Goal: Transaction & Acquisition: Subscribe to service/newsletter

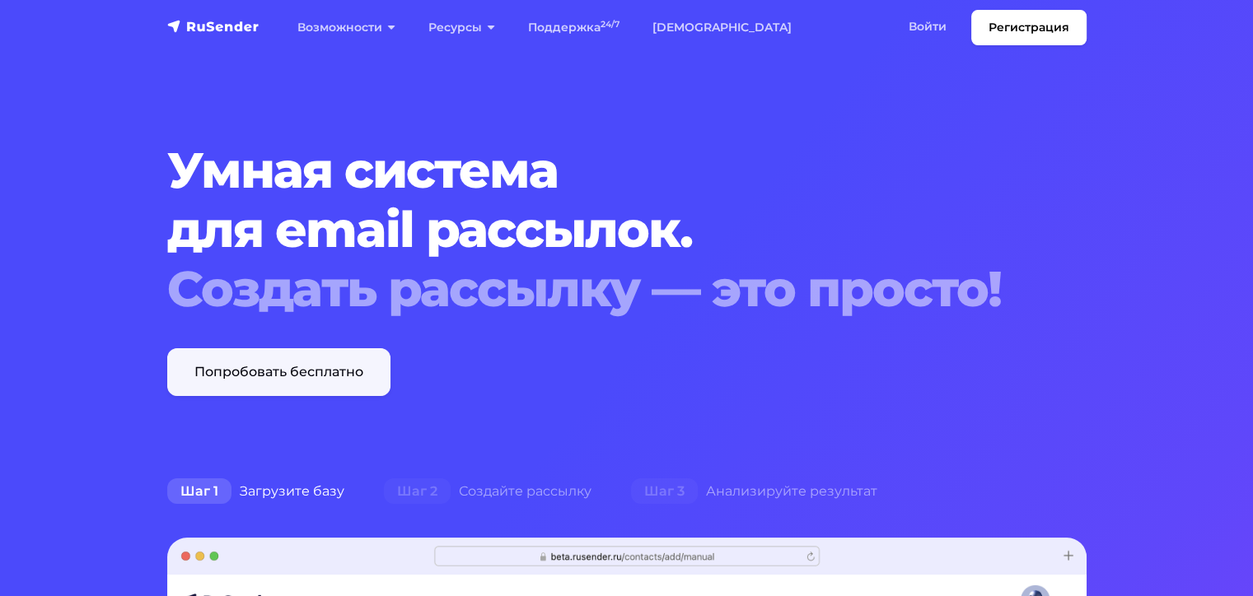
click at [237, 381] on link "Попробовать бесплатно" at bounding box center [278, 372] width 223 height 48
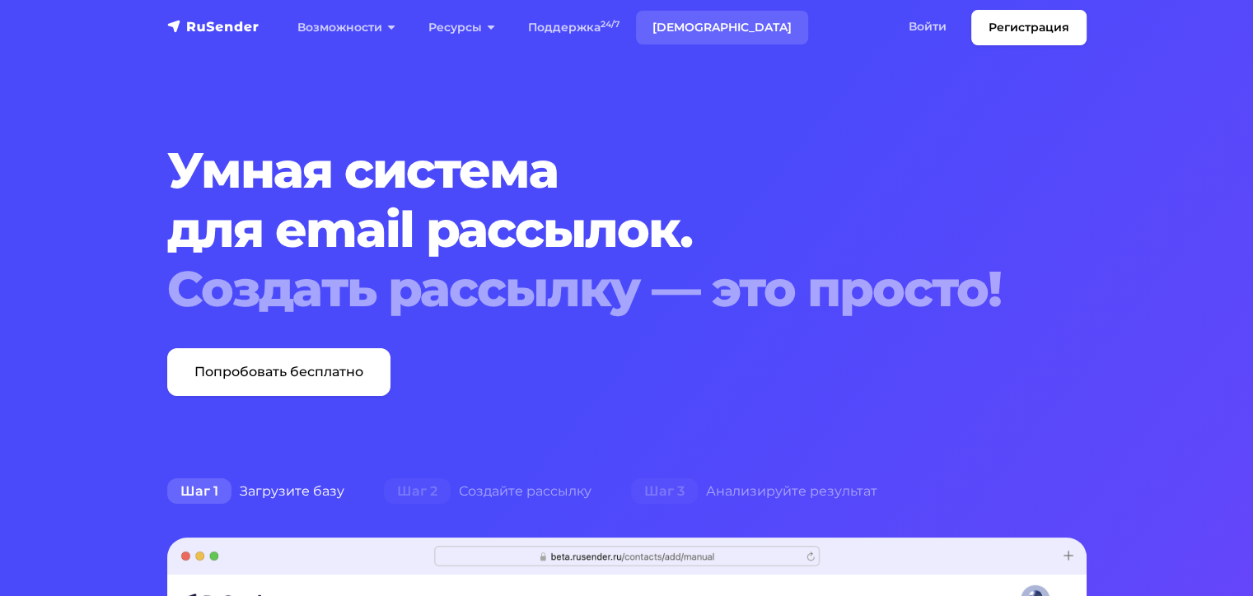
click at [668, 26] on link "[DEMOGRAPHIC_DATA]" at bounding box center [722, 28] width 172 height 34
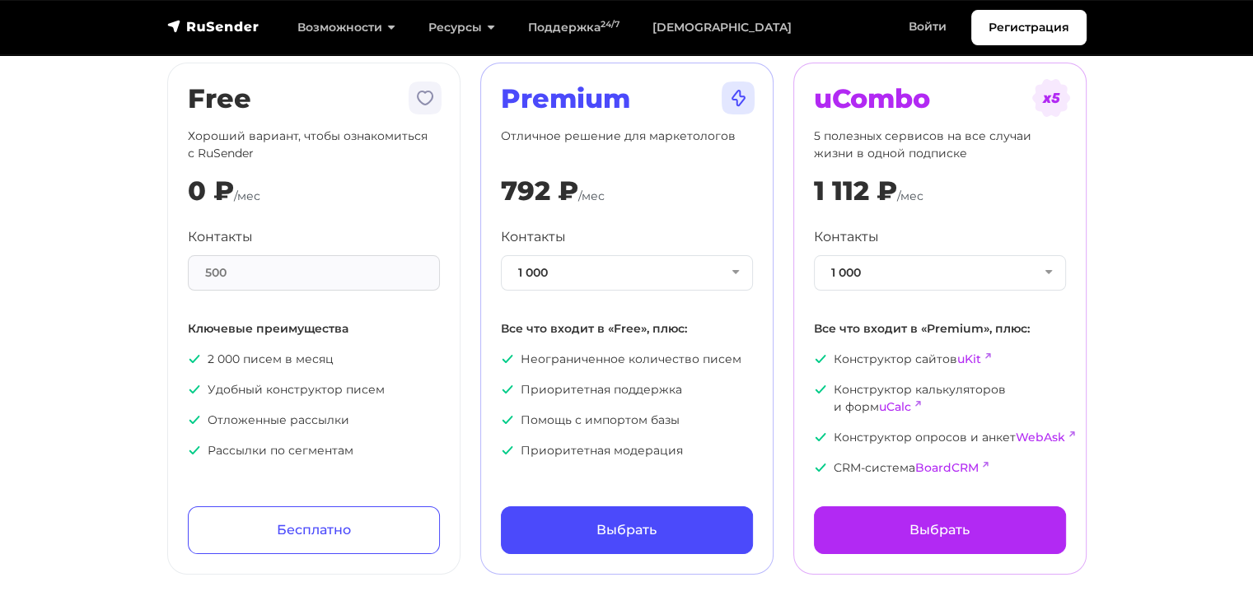
scroll to position [82, 0]
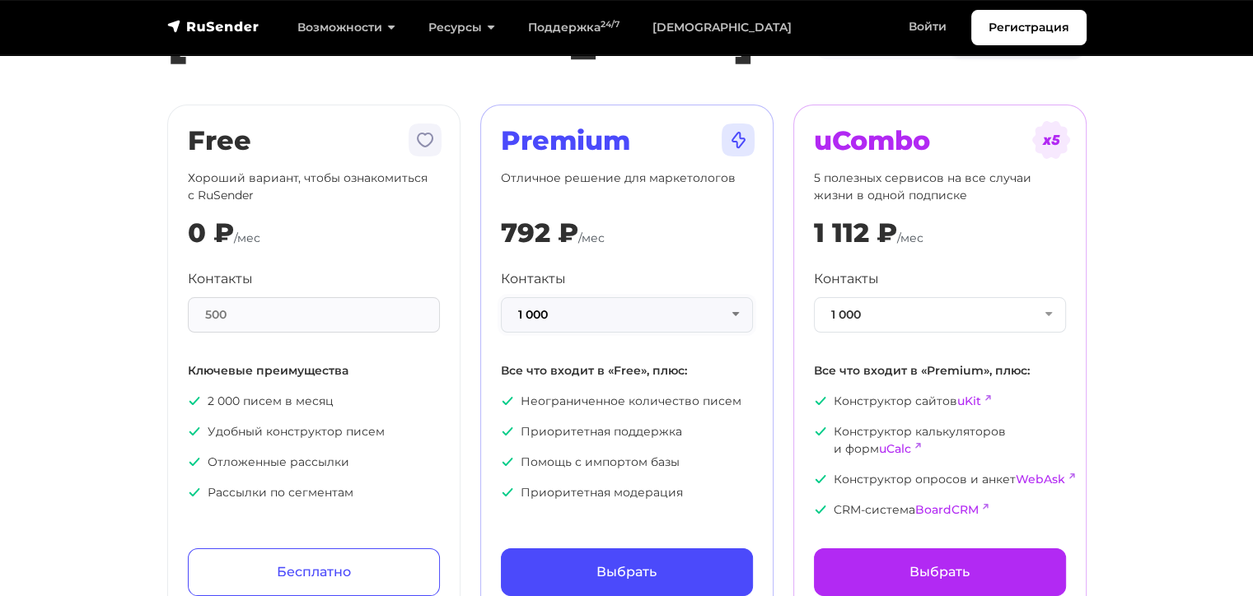
click at [729, 320] on button "1 000" at bounding box center [627, 314] width 252 height 35
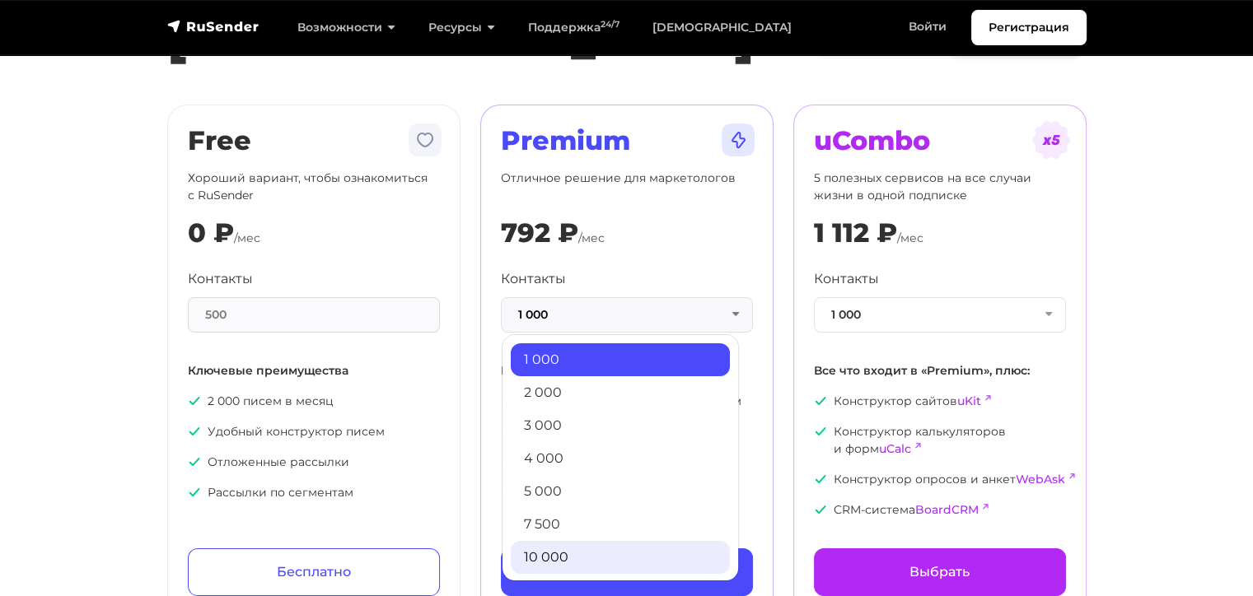
click at [590, 554] on link "10 000" at bounding box center [620, 557] width 219 height 33
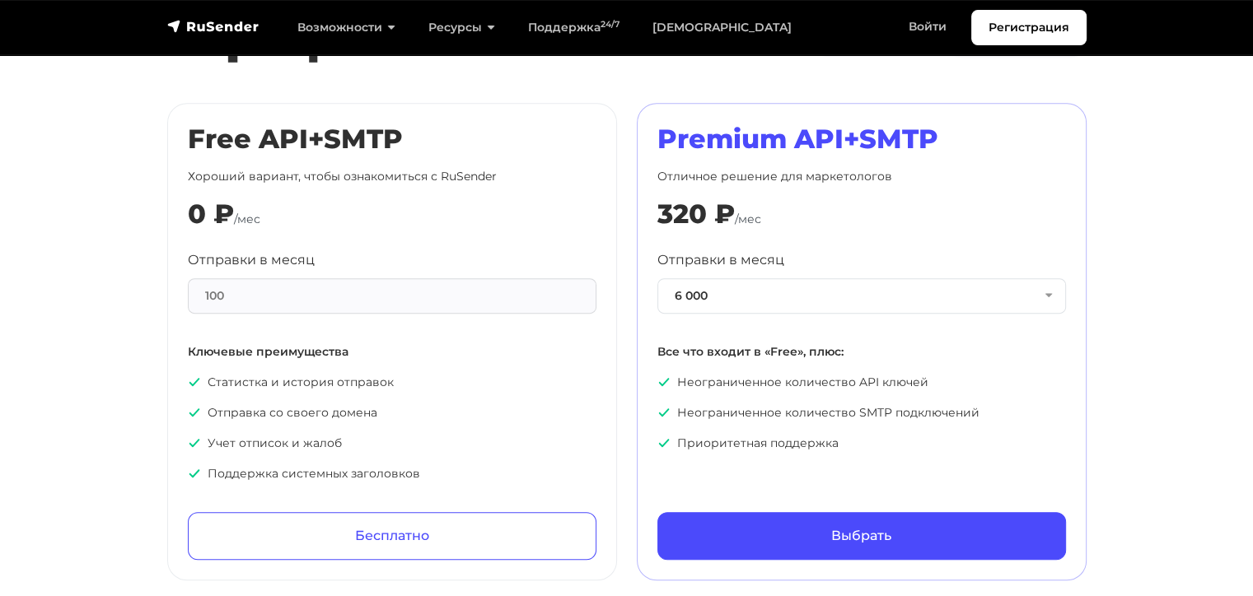
scroll to position [824, 0]
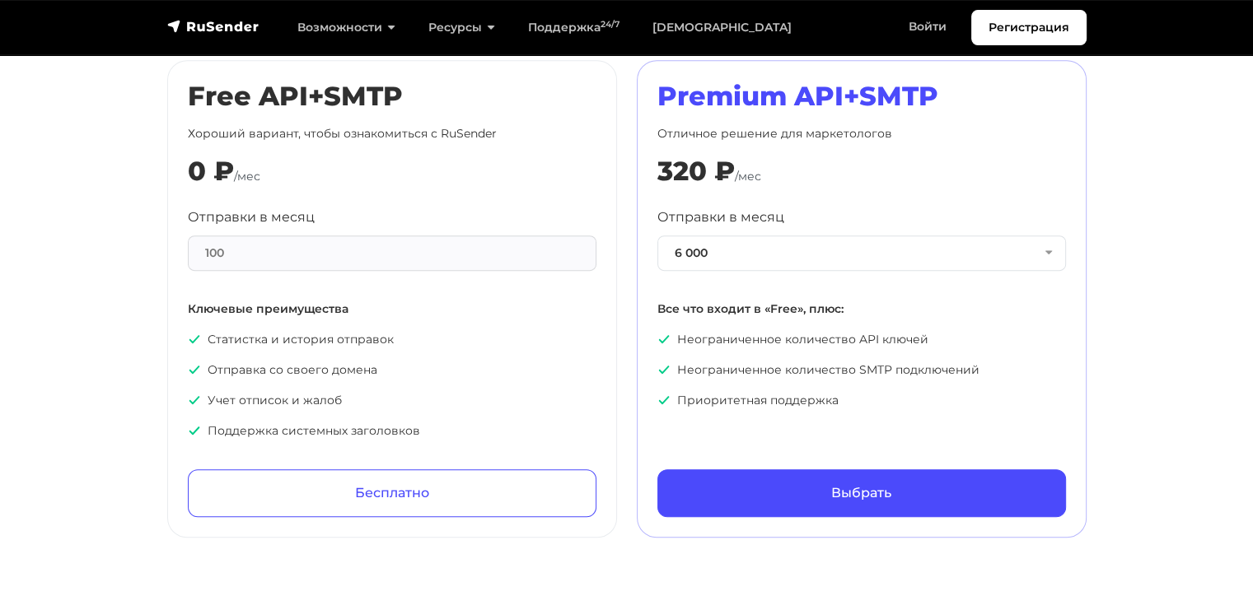
click at [246, 236] on div "100" at bounding box center [392, 253] width 409 height 35
click at [234, 250] on div "100" at bounding box center [392, 253] width 409 height 35
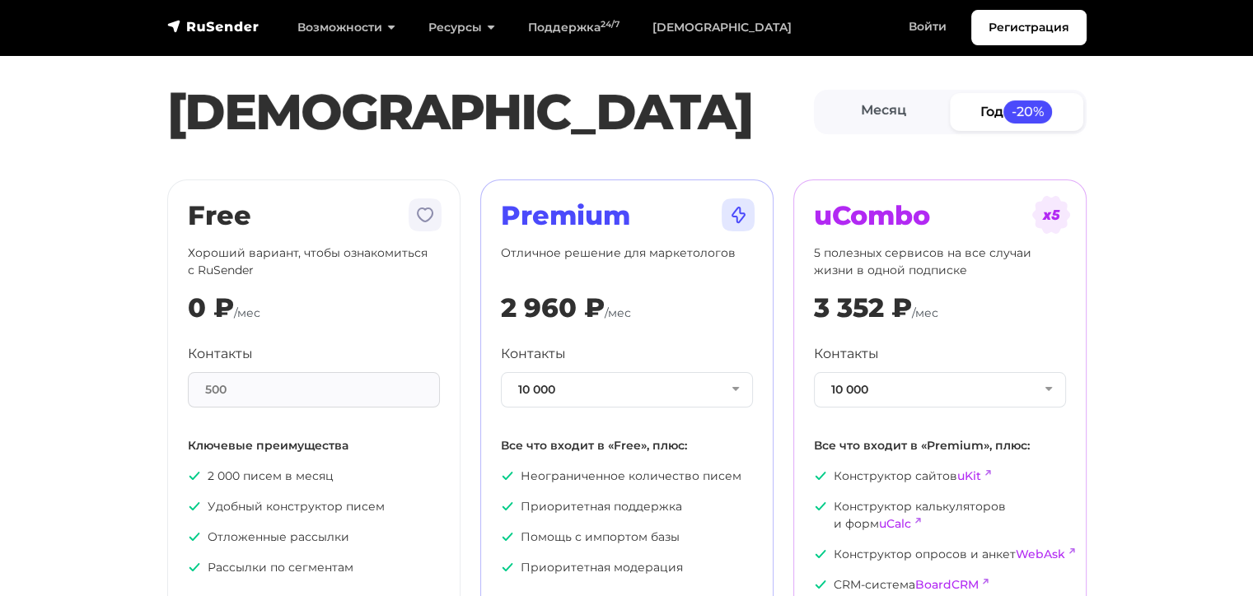
scroll to position [0, 0]
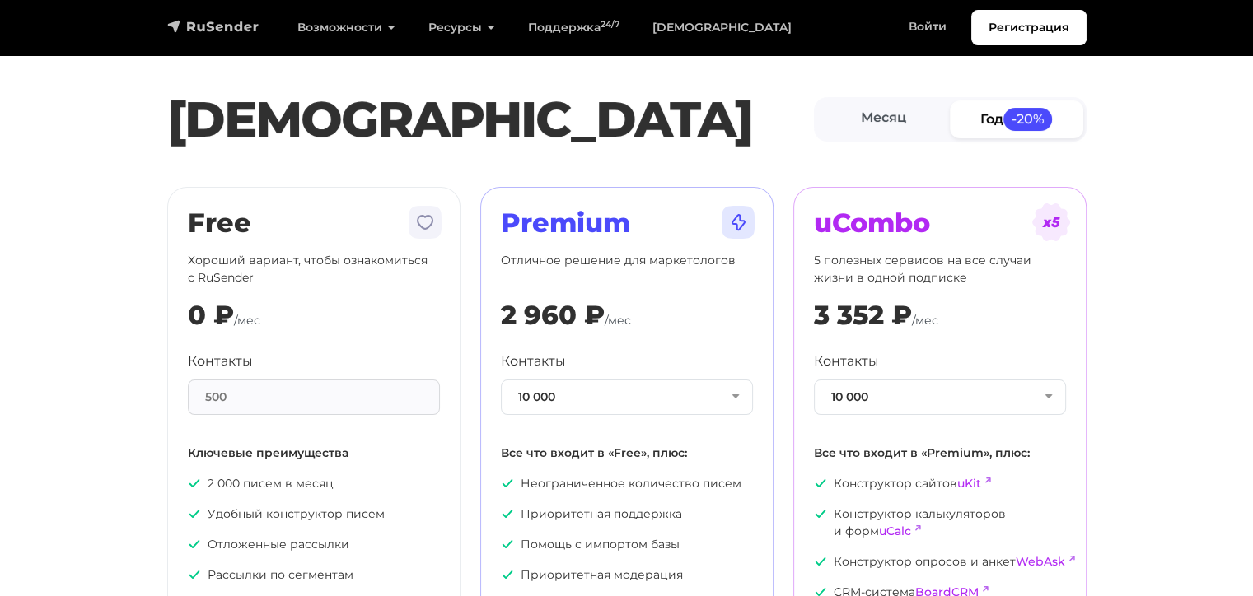
click at [219, 26] on img "navbar" at bounding box center [213, 26] width 92 height 16
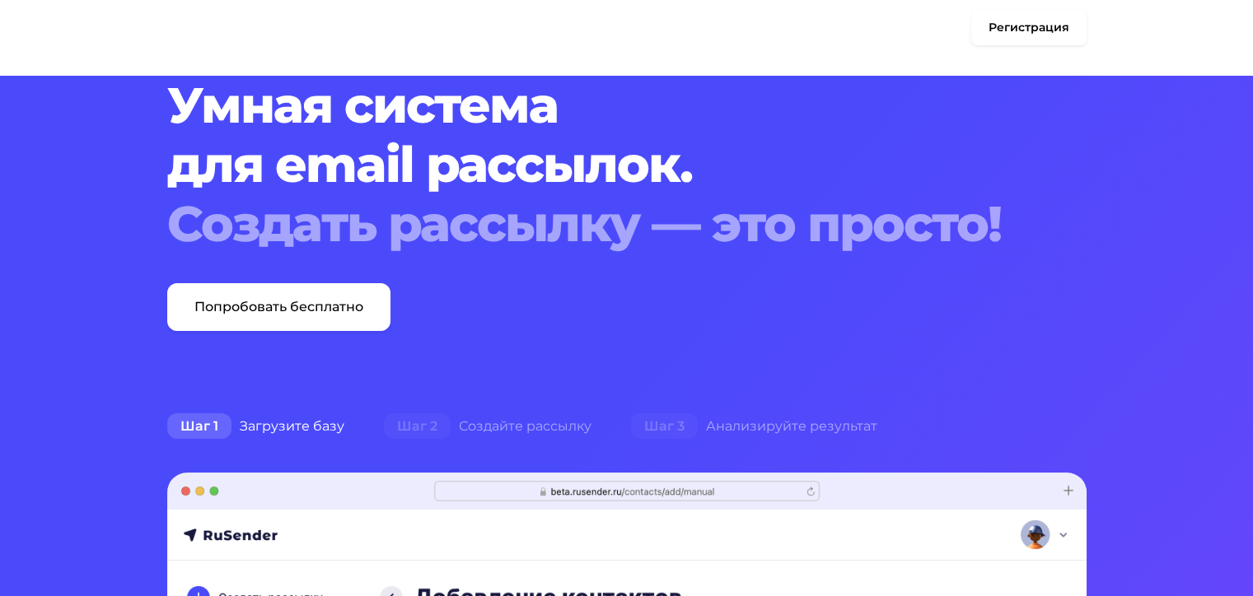
scroll to position [165, 0]
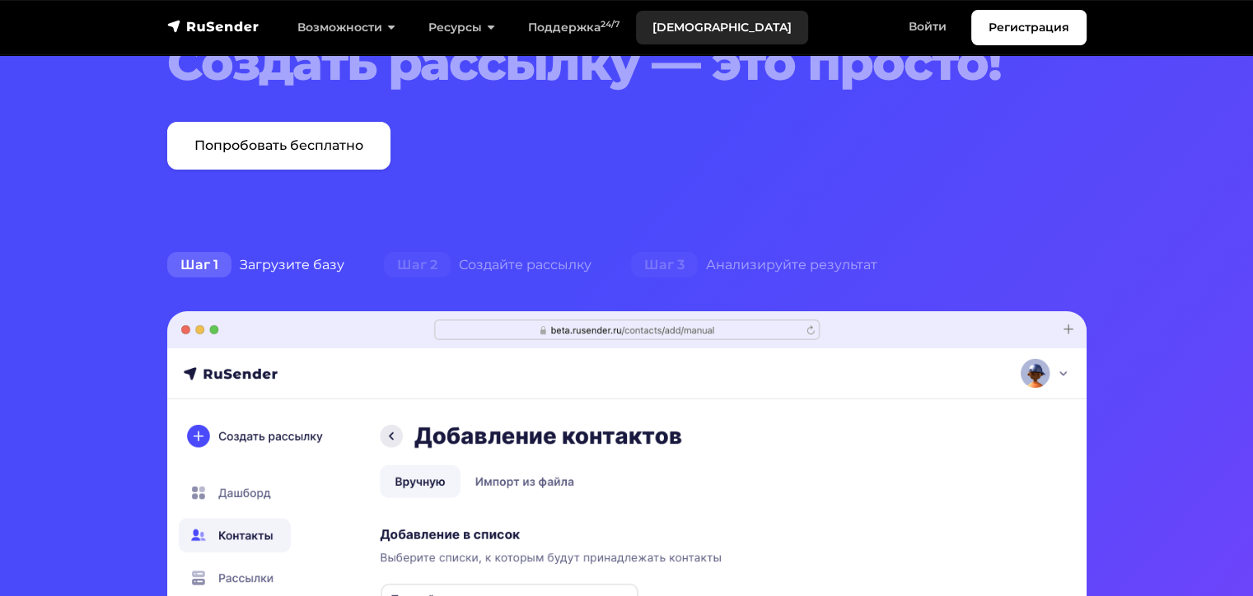
click at [677, 25] on link "[DEMOGRAPHIC_DATA]" at bounding box center [722, 28] width 172 height 34
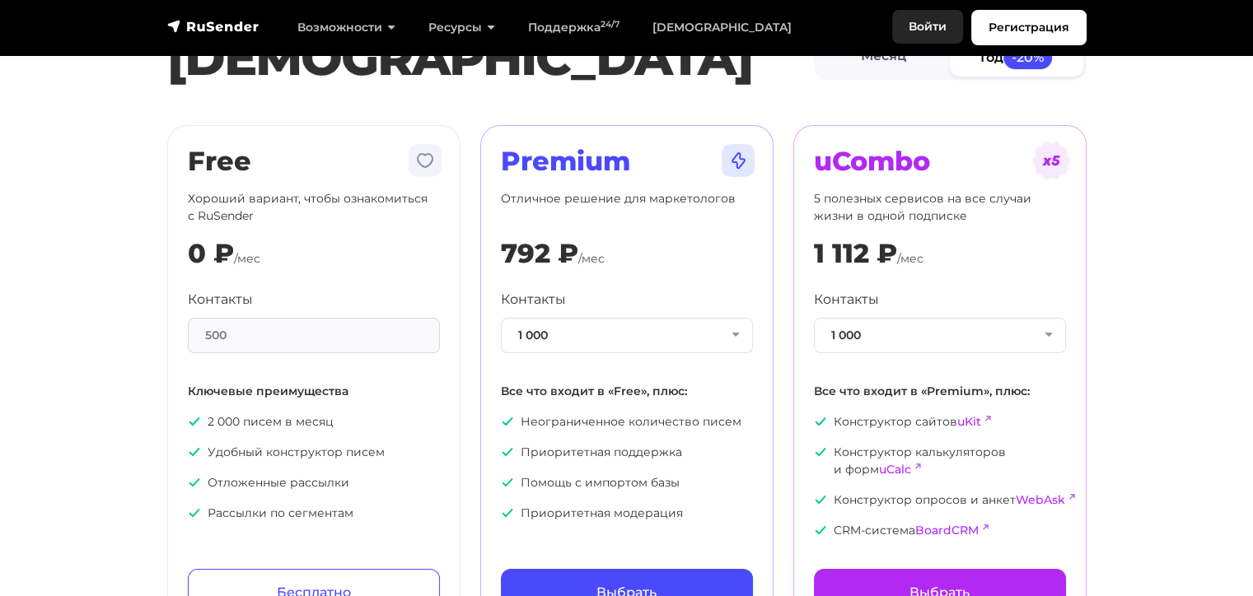
click at [934, 23] on link "Войти" at bounding box center [927, 27] width 71 height 34
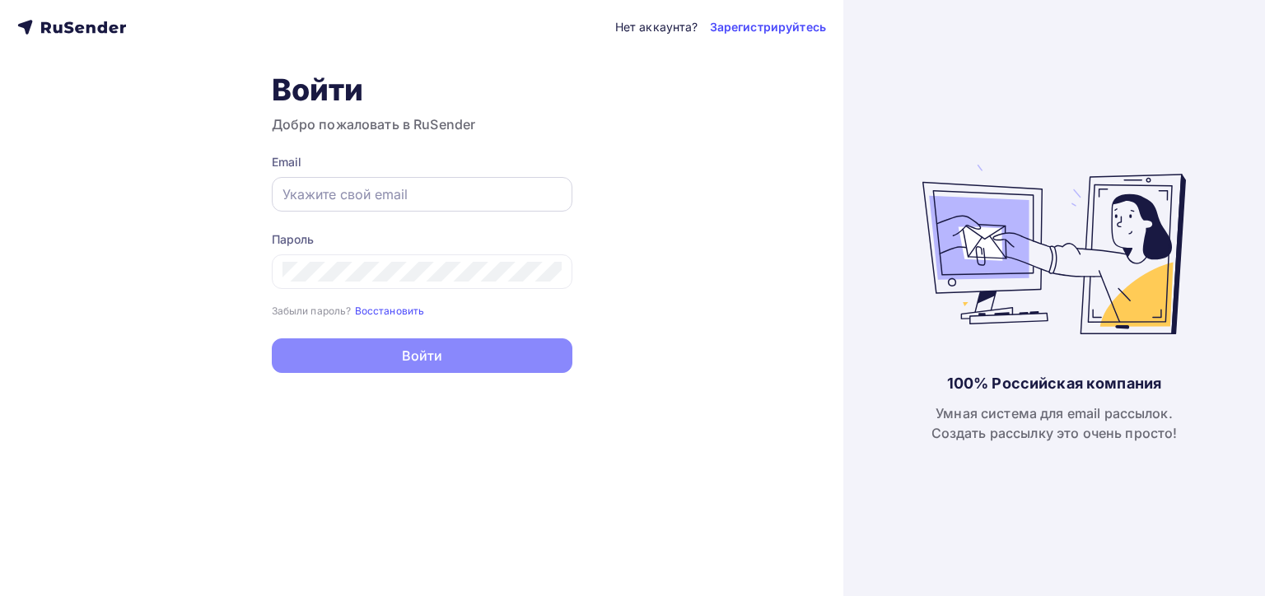
click at [423, 188] on input "text" at bounding box center [422, 195] width 279 height 20
type input "sale@aspgrupp.ru"
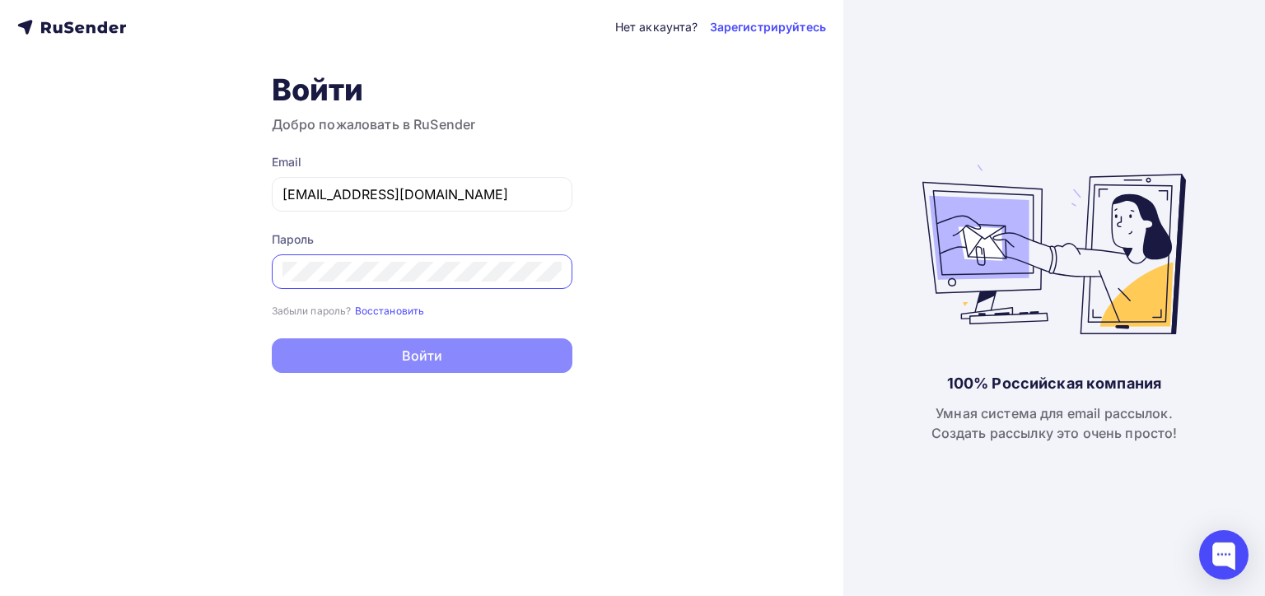
click at [152, 194] on div "Нет аккаунта? Зарегистрируйтесь Войти Добро пожаловать в RuSender Email sale@as…" at bounding box center [421, 298] width 843 height 596
